Goal: Navigation & Orientation: Go to known website

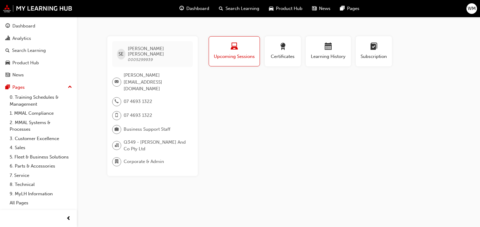
click at [472, 11] on span "WM" at bounding box center [472, 8] width 8 height 7
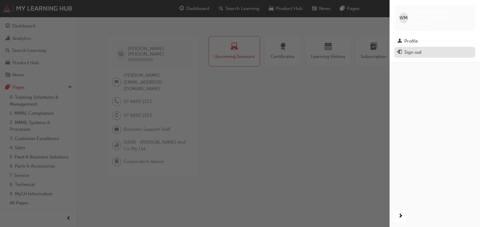
click at [433, 49] on div "Sign out" at bounding box center [435, 53] width 75 height 8
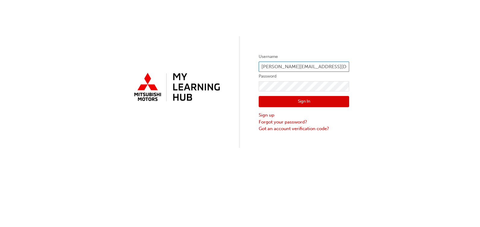
click at [269, 64] on input "[PERSON_NAME][EMAIL_ADDRESS][DOMAIN_NAME]" at bounding box center [304, 67] width 91 height 10
click at [273, 67] on input "[PERSON_NAME][EMAIL_ADDRESS][DOMAIN_NAME]" at bounding box center [304, 67] width 91 height 10
type input "[PERSON_NAME][EMAIL_ADDRESS][PERSON_NAME][DOMAIN_NAME]"
click at [336, 103] on button "Sign In" at bounding box center [304, 101] width 91 height 11
